Goal: Transaction & Acquisition: Purchase product/service

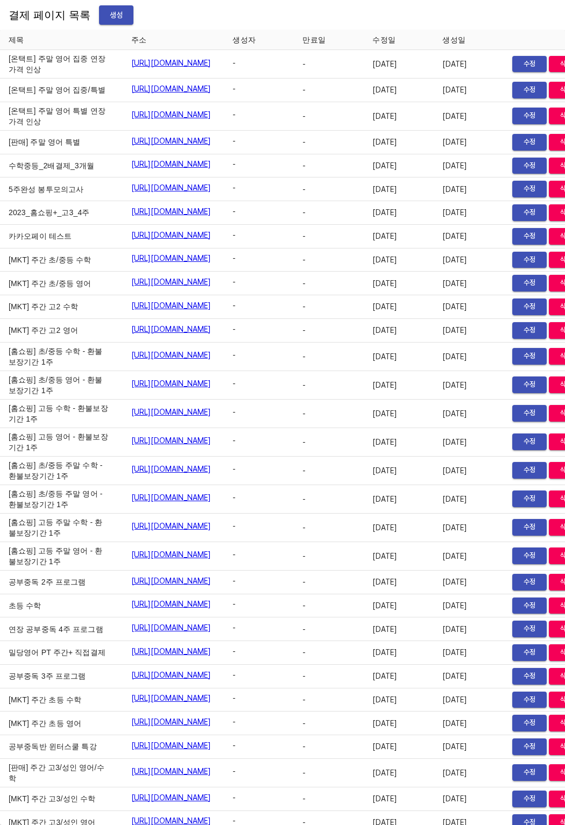
scroll to position [17632, 0]
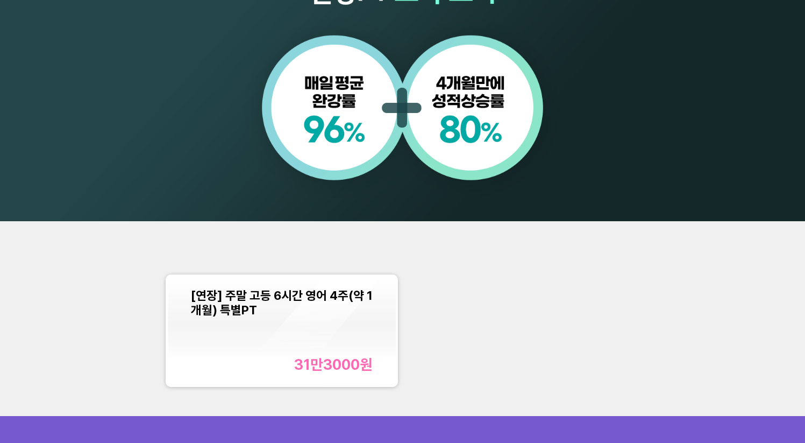
scroll to position [894, 0]
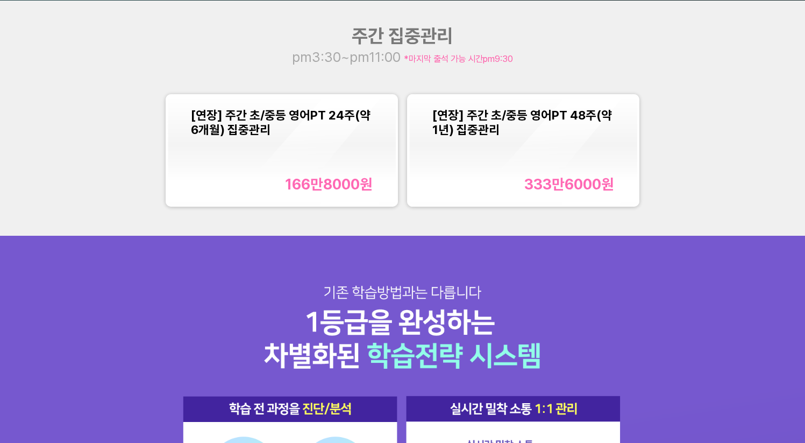
scroll to position [1072, 0]
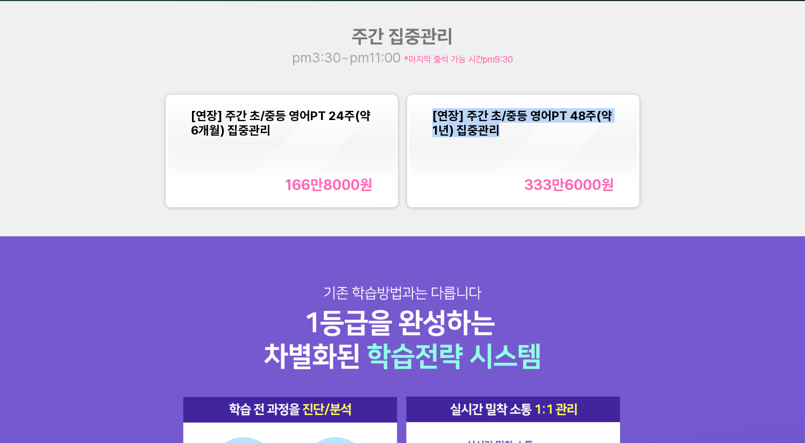
drag, startPoint x: 430, startPoint y: 121, endPoint x: 517, endPoint y: 134, distance: 87.5
click at [517, 134] on div "[연장] 주간 초/중등 영어PT 48주(약 1년) 집중관리 333만6000 원" at bounding box center [522, 151] width 227 height 108
copy span "[연장] 주간 초/중등 영어PT 48주(약 1년) 집중관리"
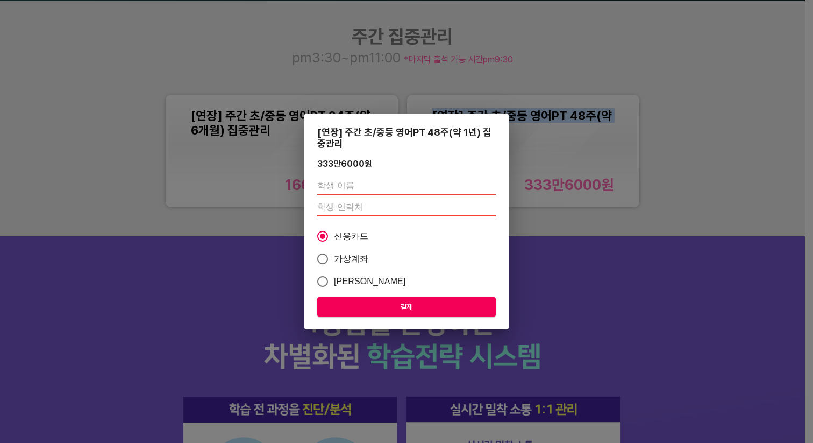
click at [674, 247] on div "[연장] 주간 초/중등 영어PT 48주(약 1년) 집중관리 333만6000 원 신용카드 가상계좌 카카오페이 결제" at bounding box center [406, 221] width 813 height 443
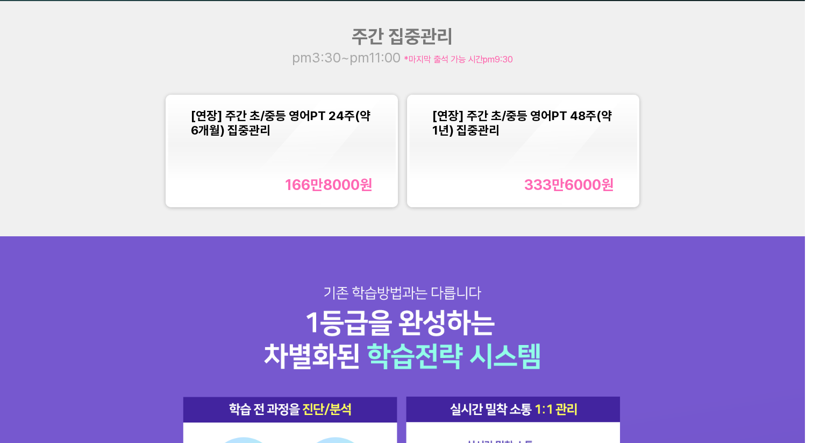
click at [674, 247] on div "원 결제" at bounding box center [406, 221] width 813 height 443
